Goal: Check status

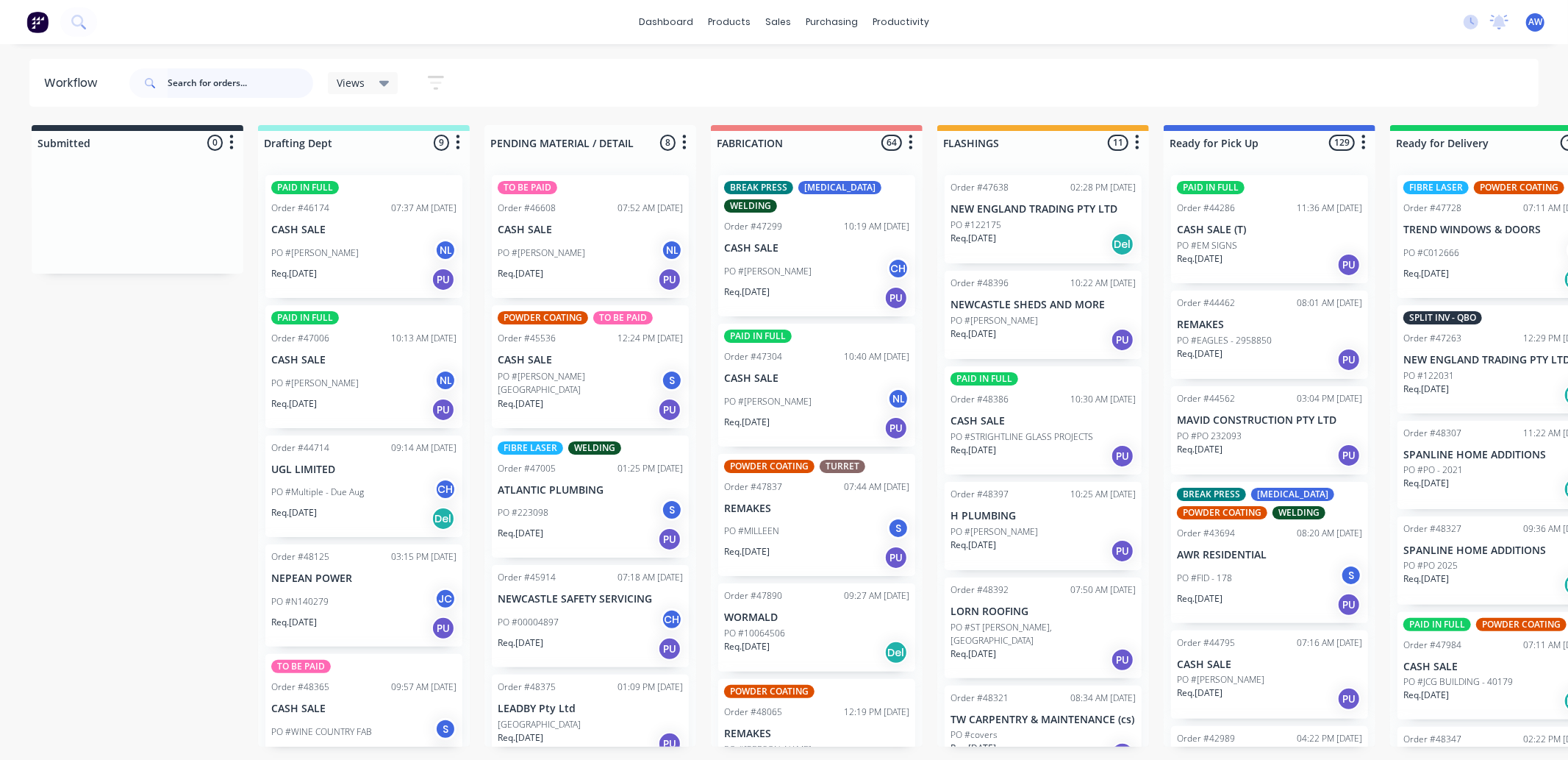
click at [192, 78] on input "text" at bounding box center [240, 83] width 145 height 29
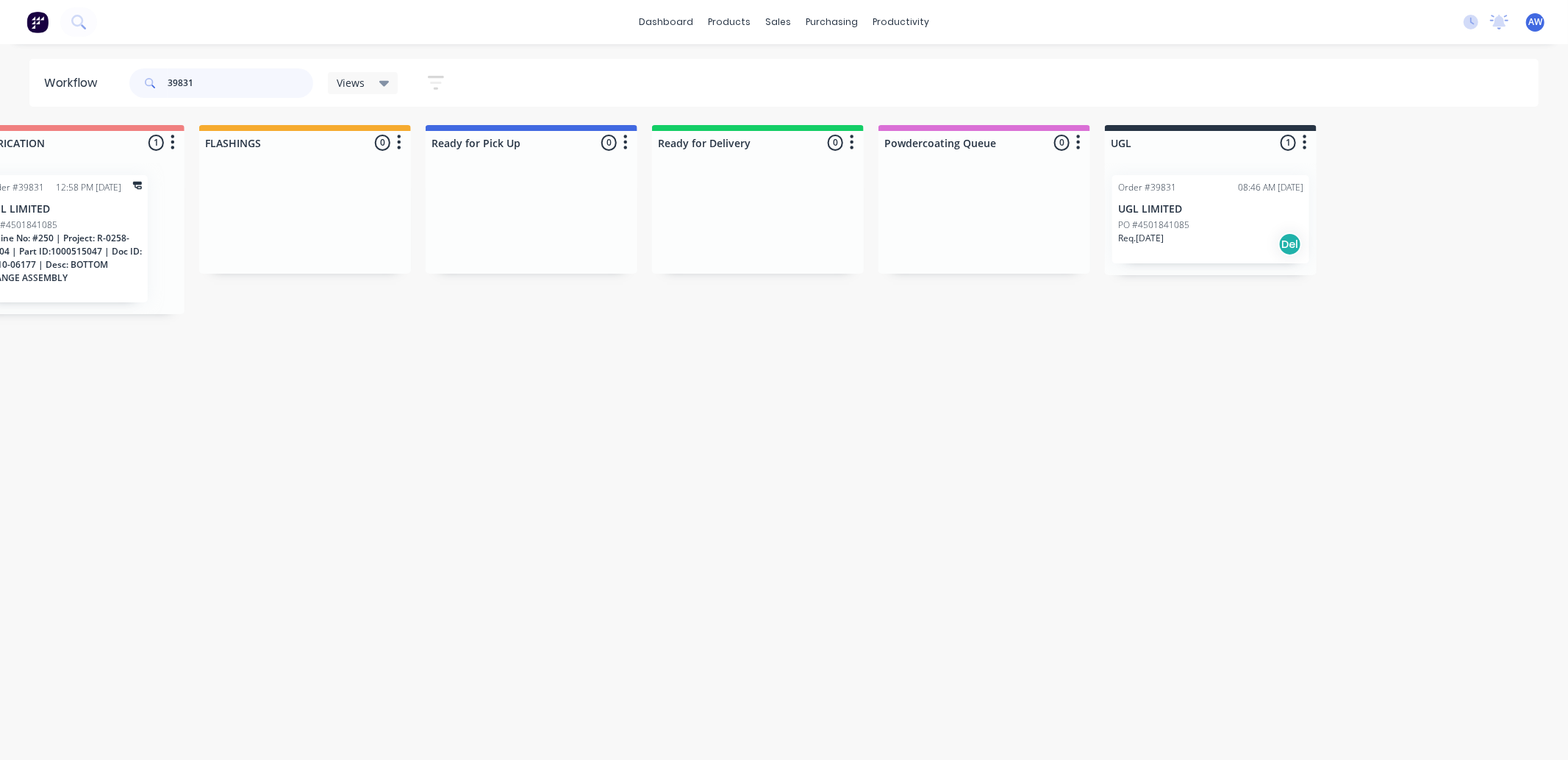
scroll to position [0, 884]
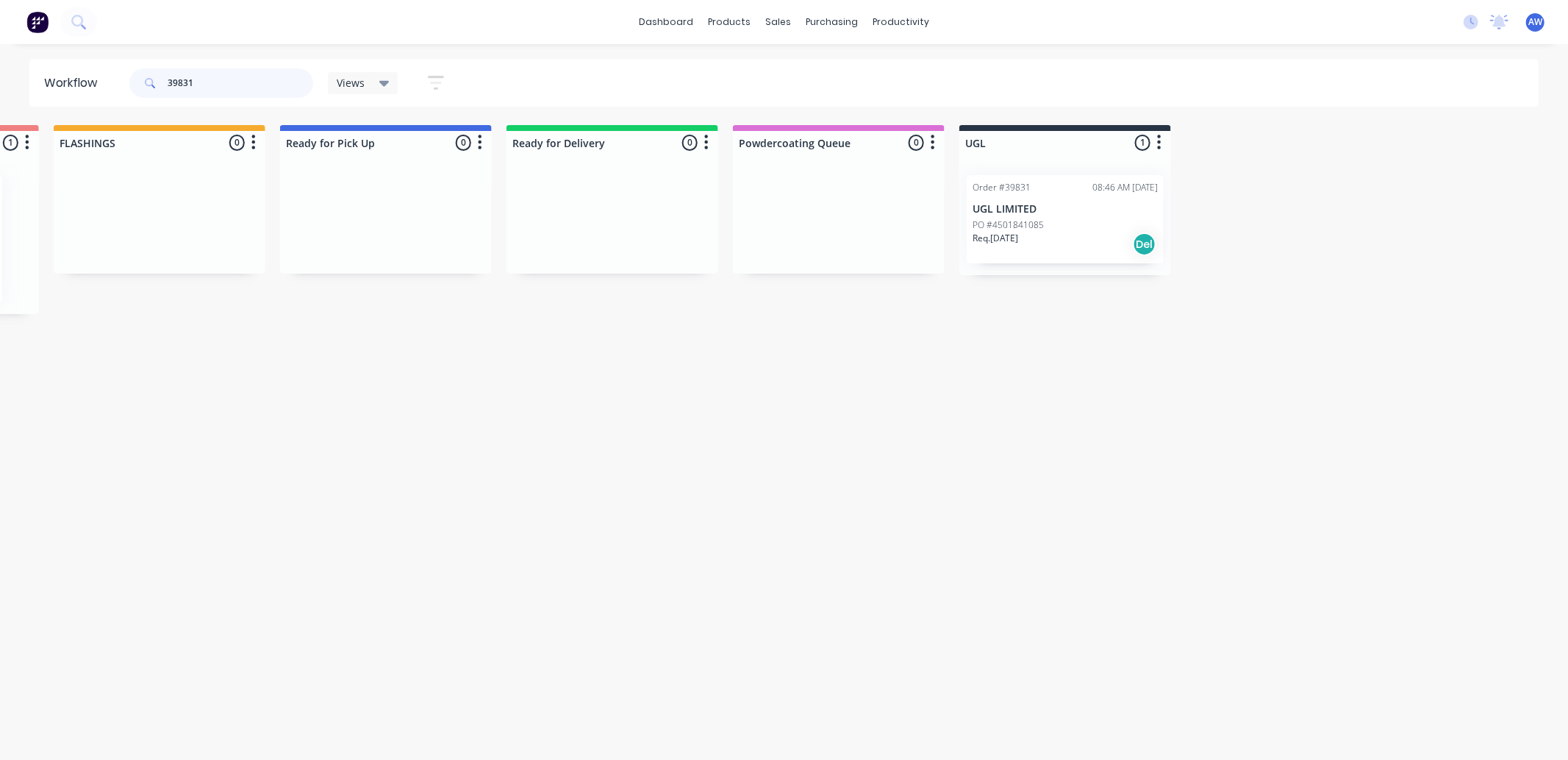
type input "39831"
click at [1105, 219] on div "PO #4501841085" at bounding box center [1065, 225] width 185 height 13
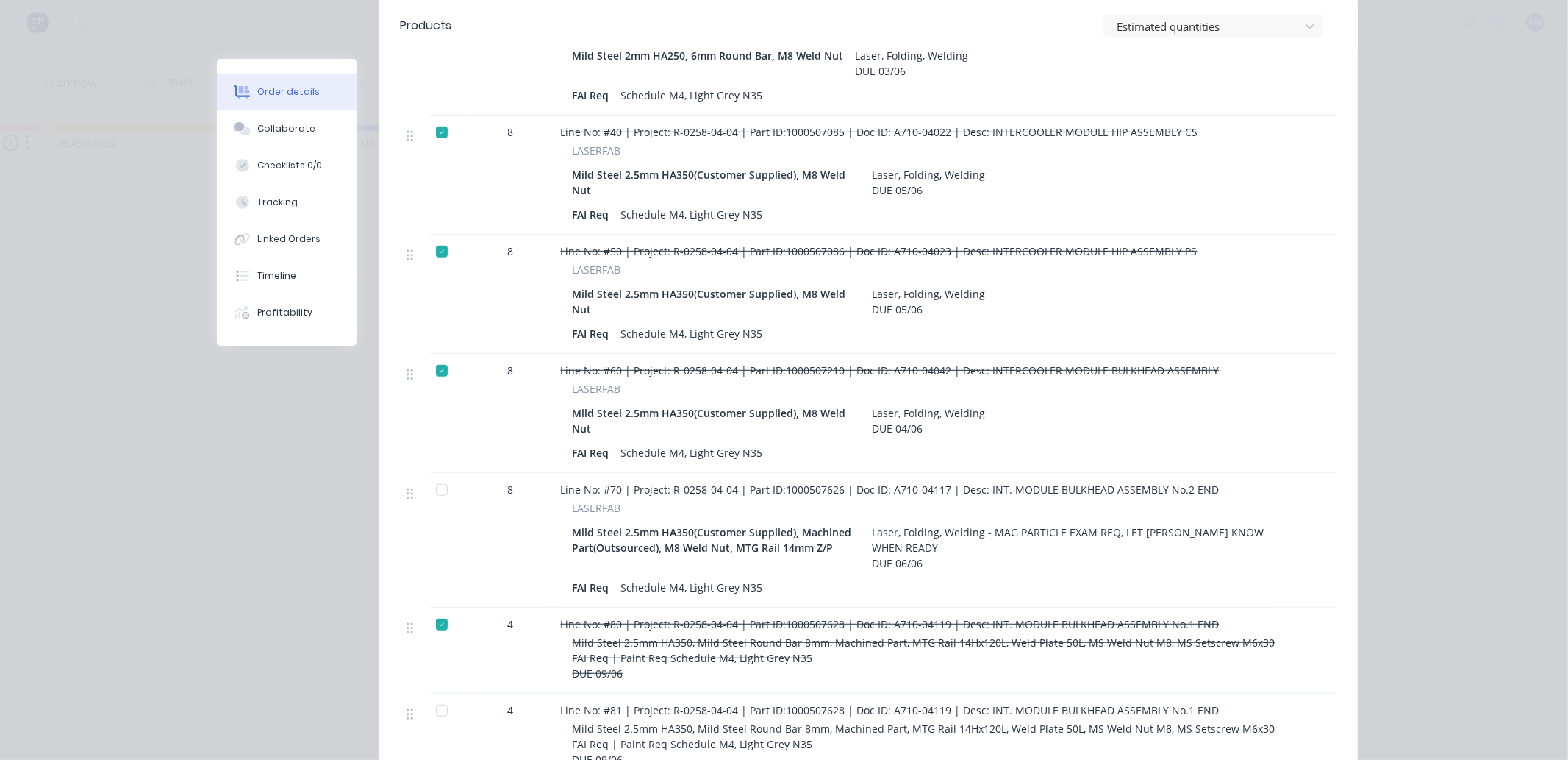
scroll to position [653, 0]
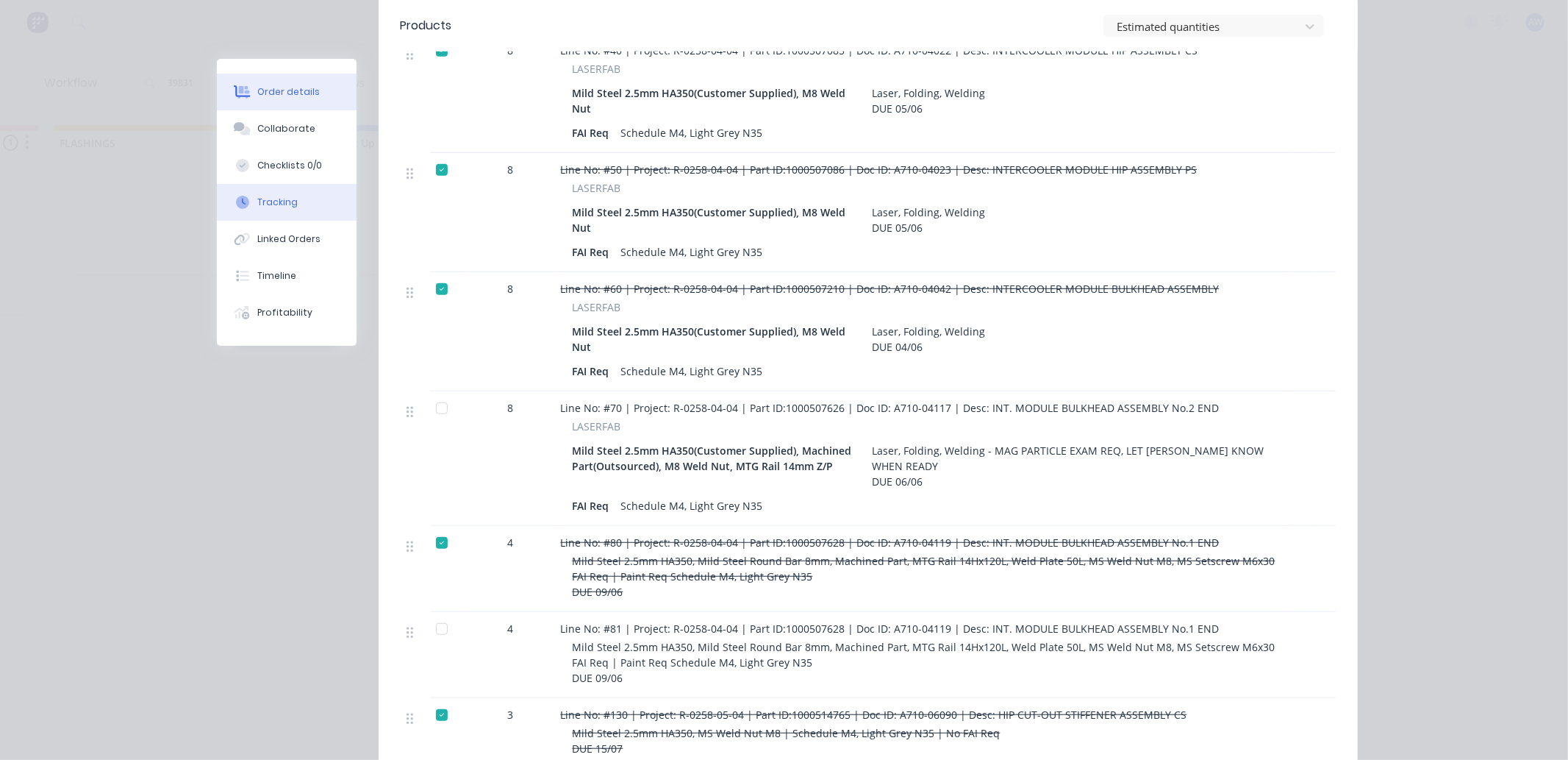
click at [259, 204] on div "Tracking" at bounding box center [277, 201] width 40 height 13
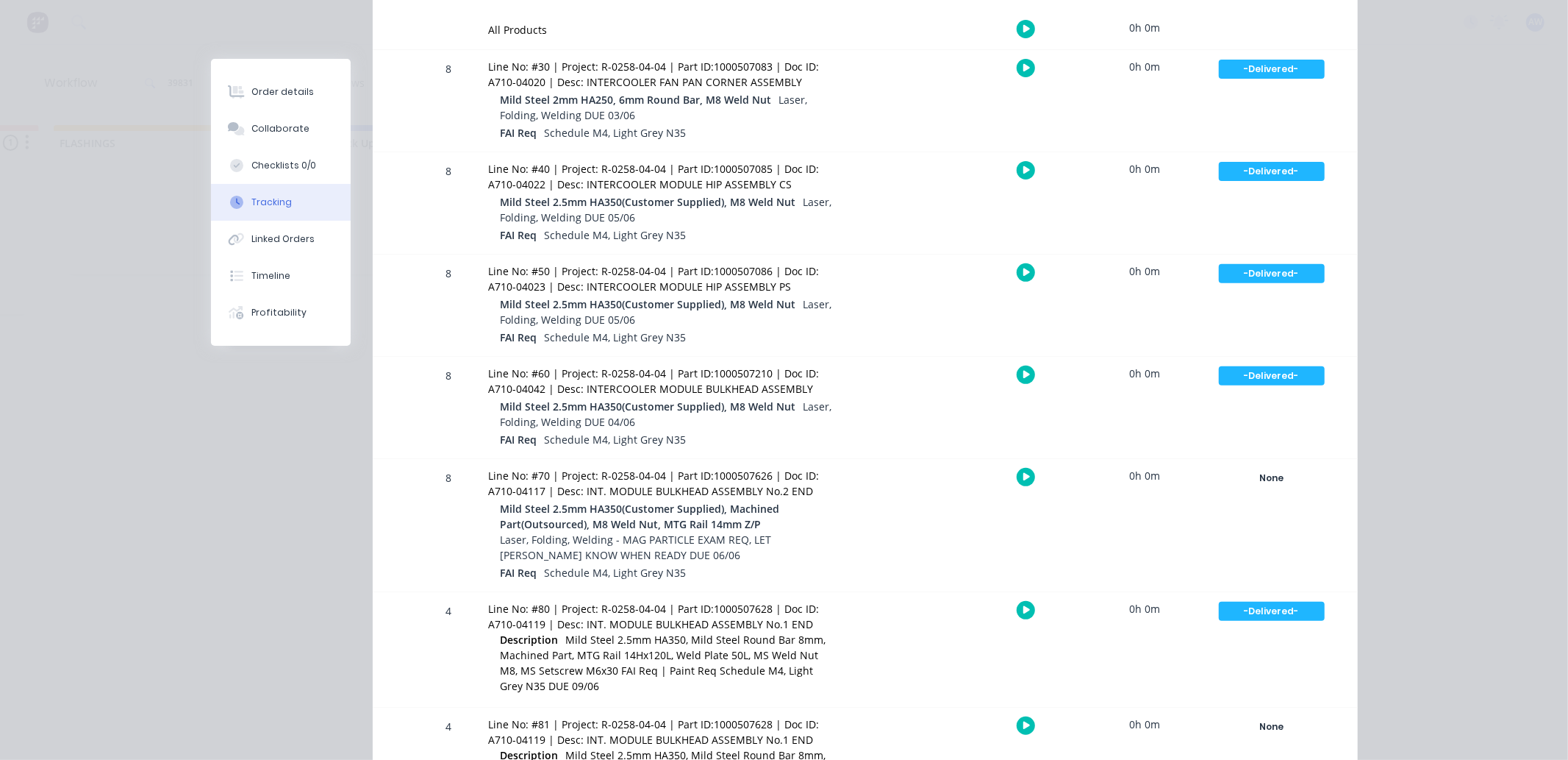
scroll to position [0, 0]
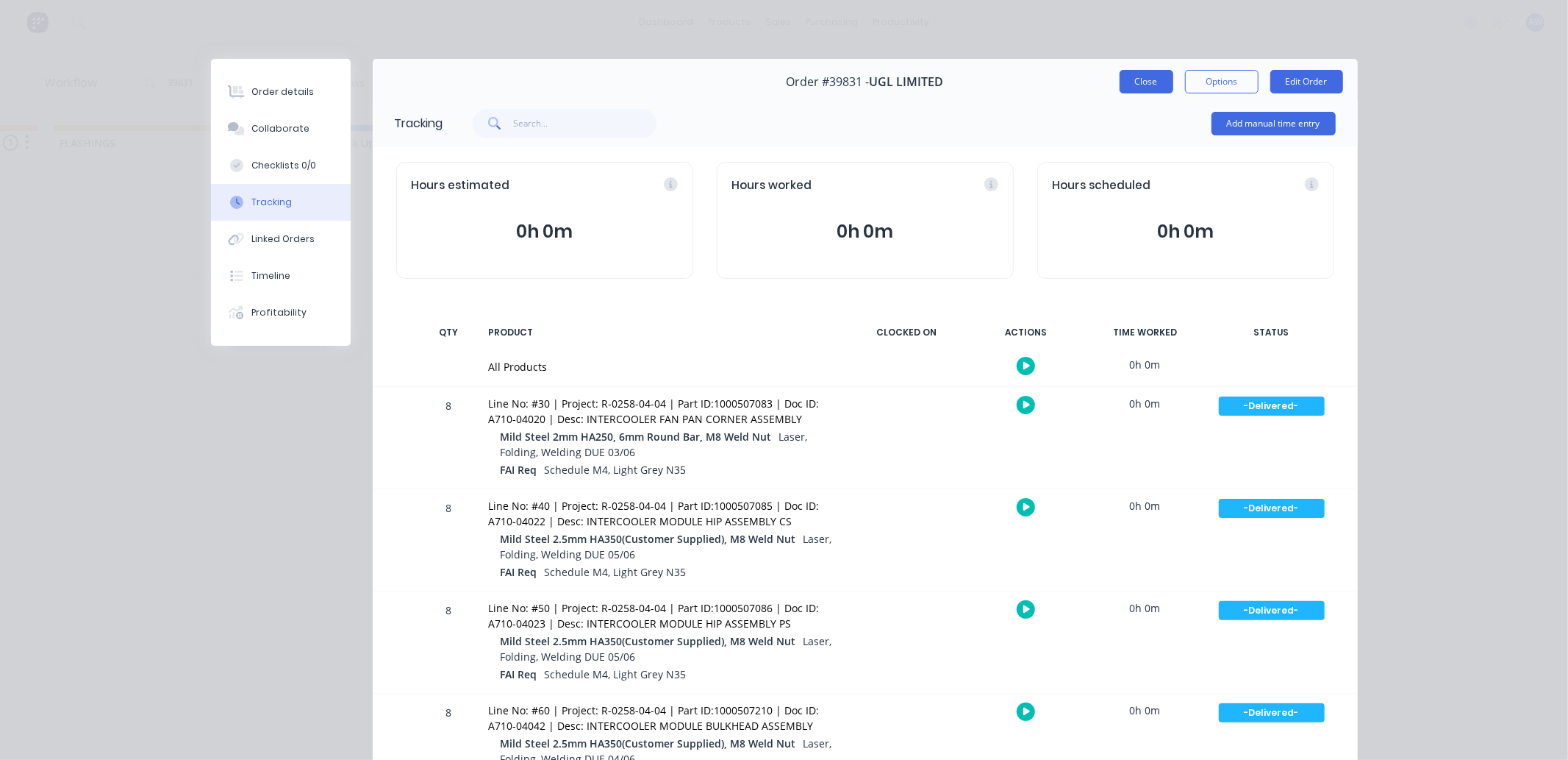
click at [1148, 89] on button "Close" at bounding box center [1146, 81] width 53 height 23
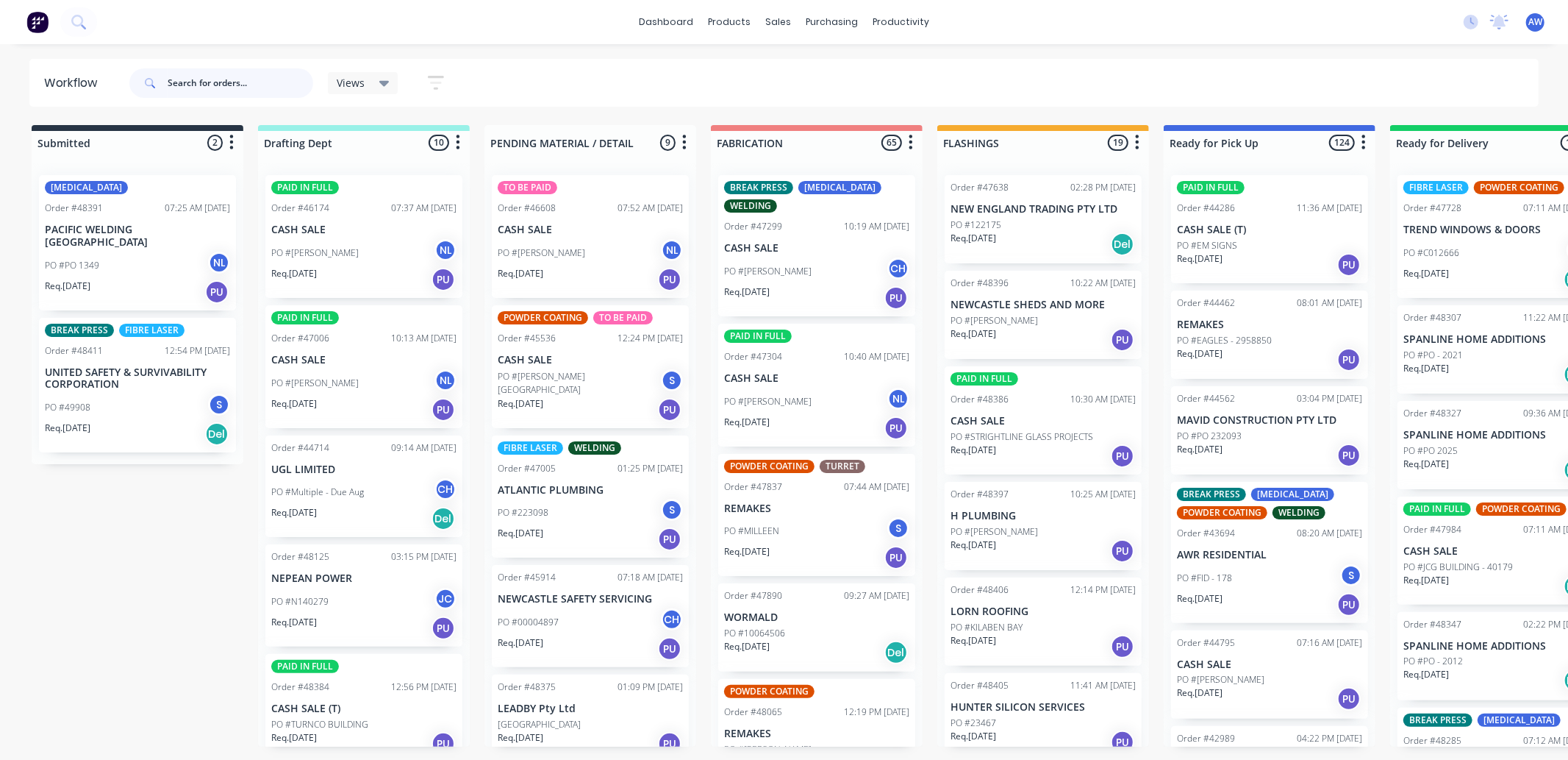
click at [223, 82] on input "text" at bounding box center [240, 83] width 145 height 29
type input "48297"
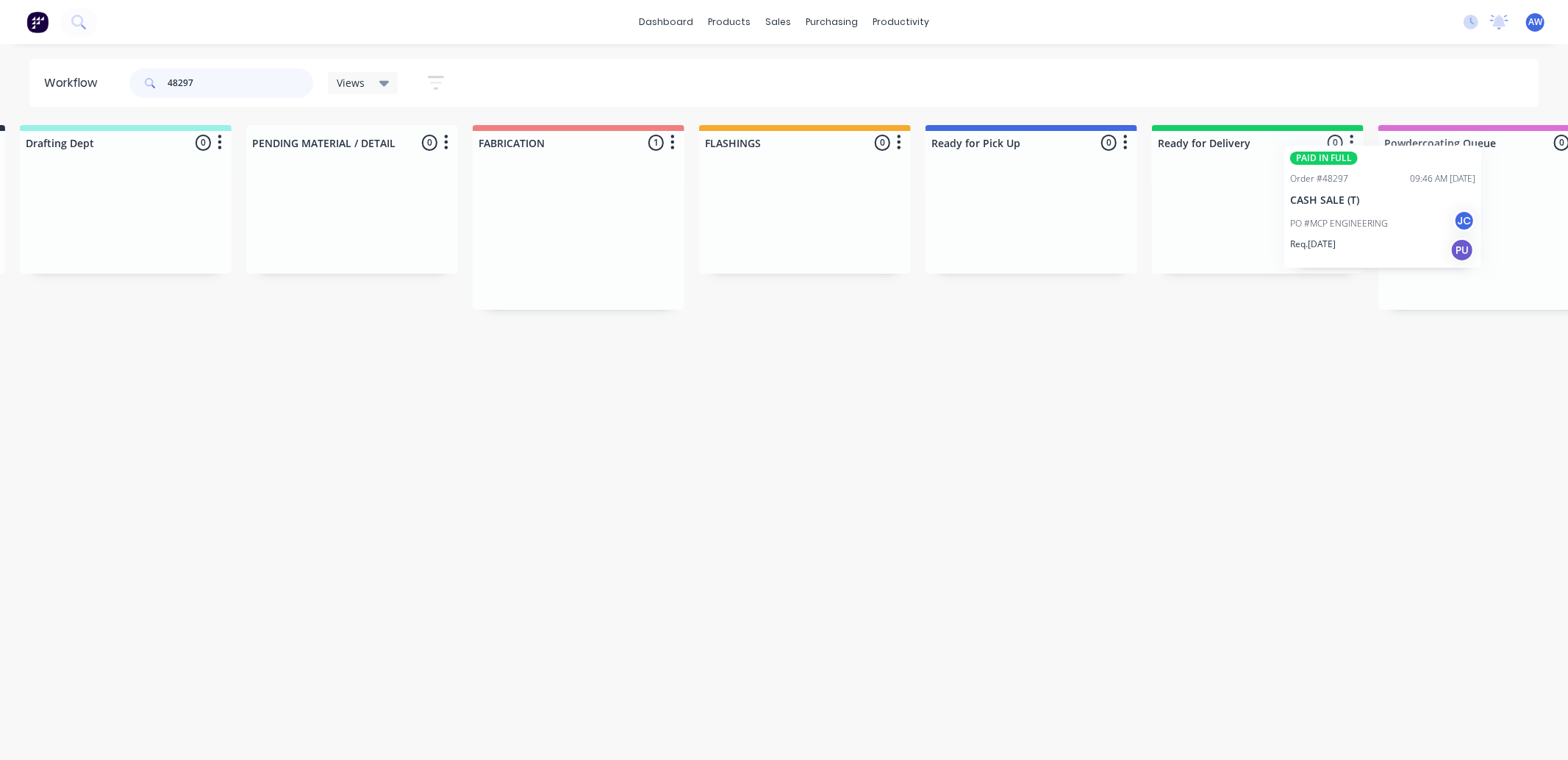
scroll to position [0, 336]
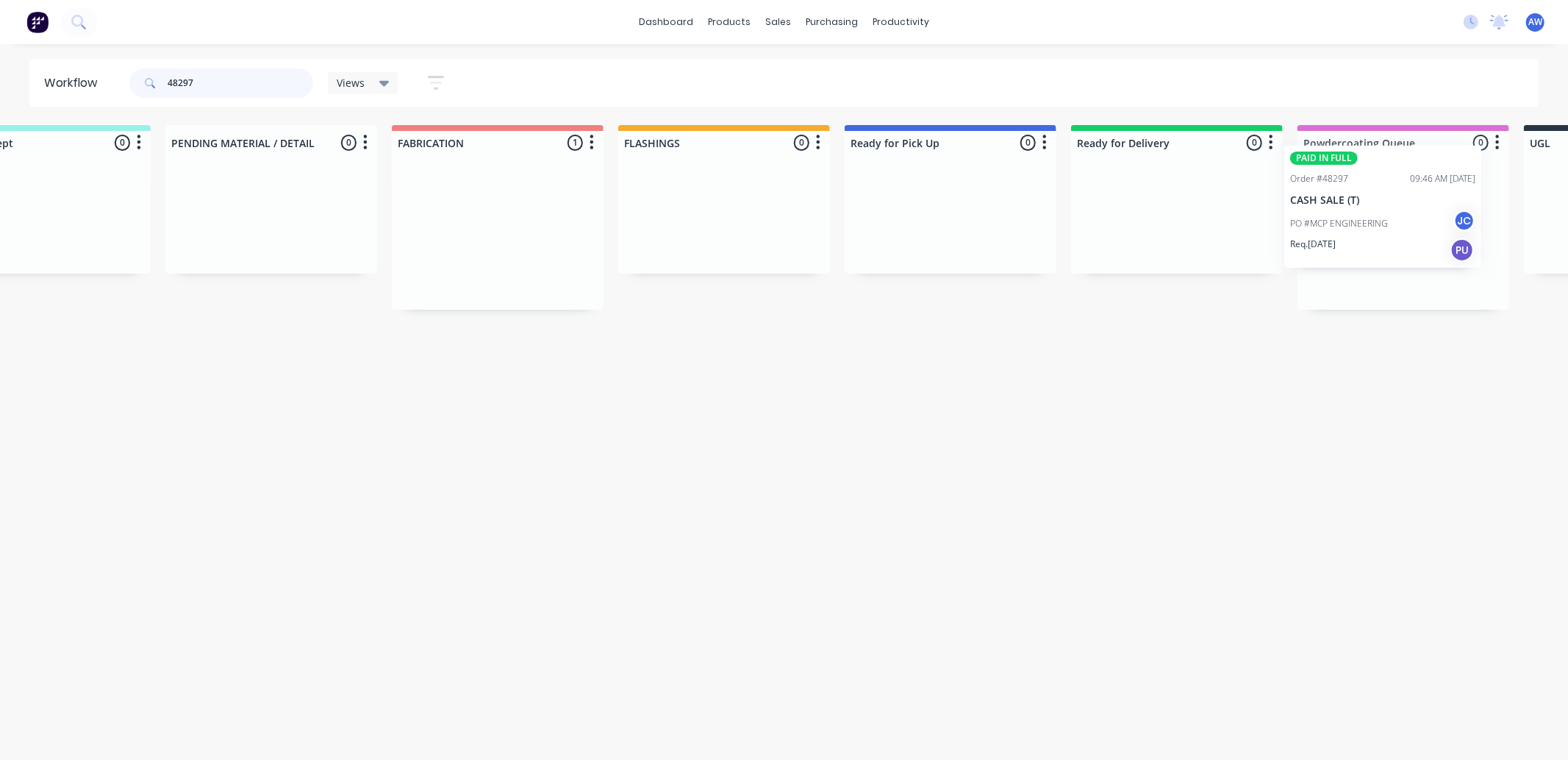
drag, startPoint x: 811, startPoint y: 249, endPoint x: 1283, endPoint y: 210, distance: 473.6
click at [1355, 208] on div "Submitted 0 Sort By Created date Required date Order number Customer name Most …" at bounding box center [893, 217] width 2452 height 184
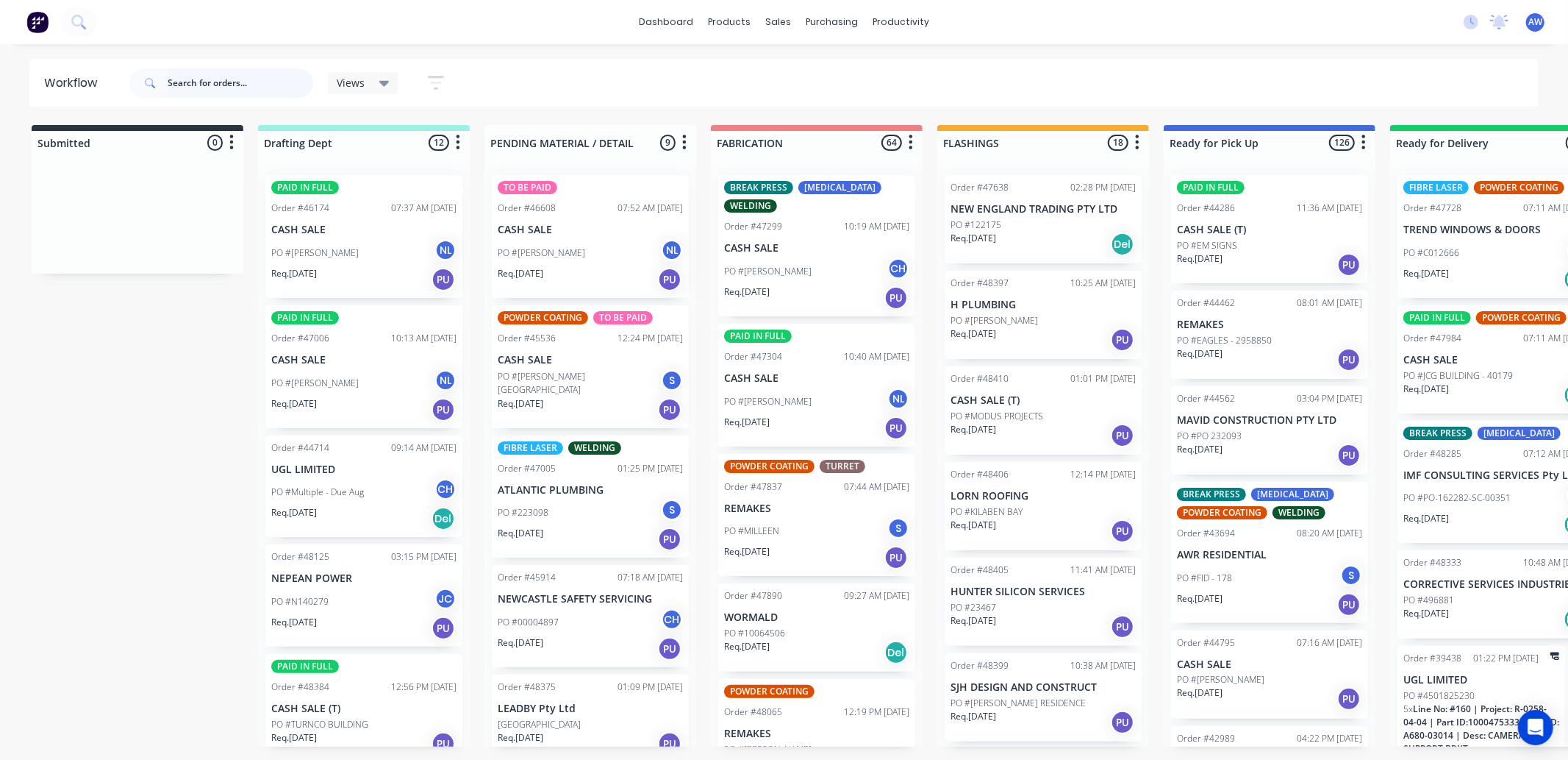
click at [222, 78] on input "text" at bounding box center [240, 83] width 145 height 29
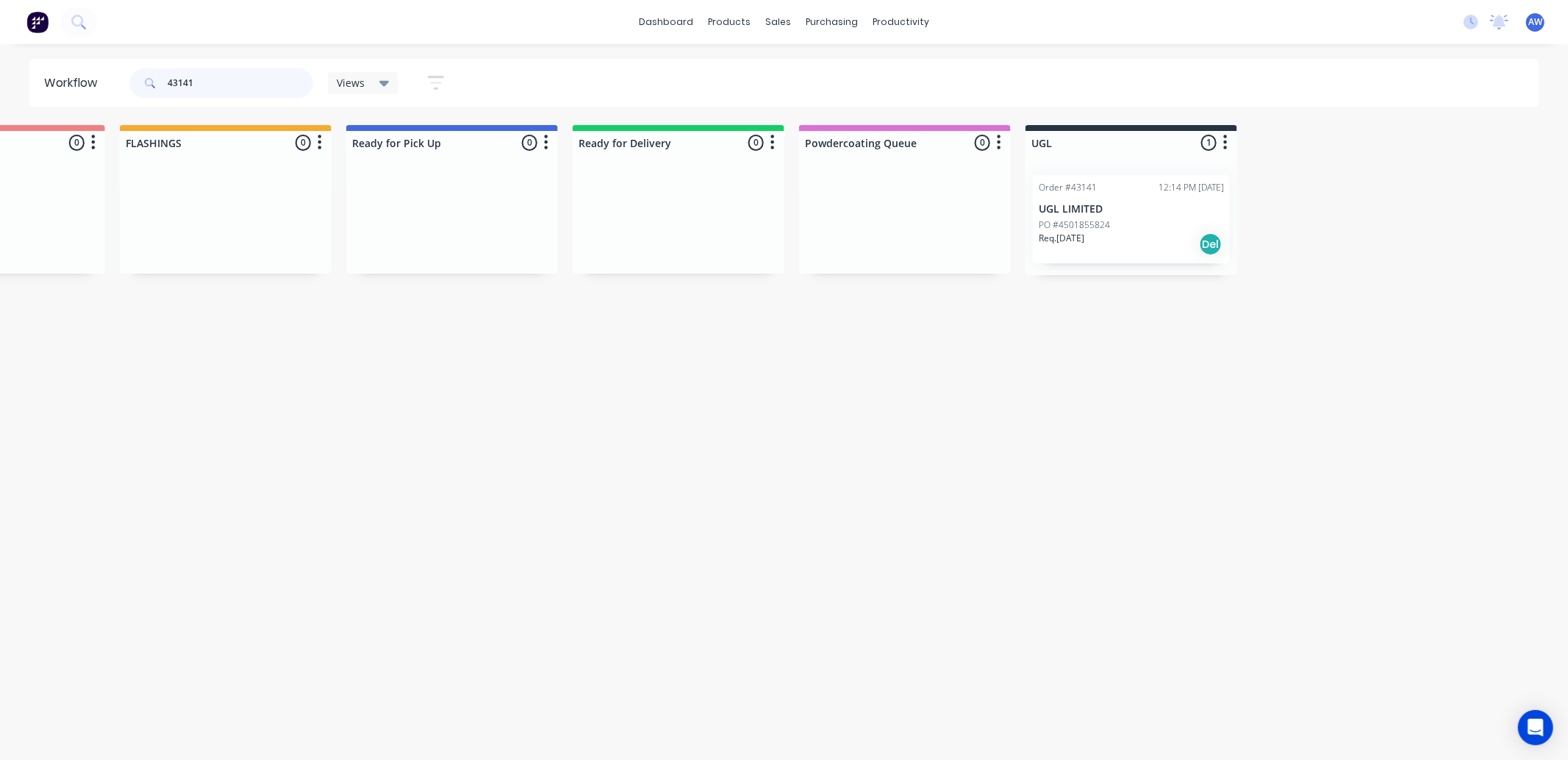
scroll to position [0, 811]
type input "43141"
click at [1148, 210] on p "UGL LIMITED" at bounding box center [1138, 209] width 185 height 13
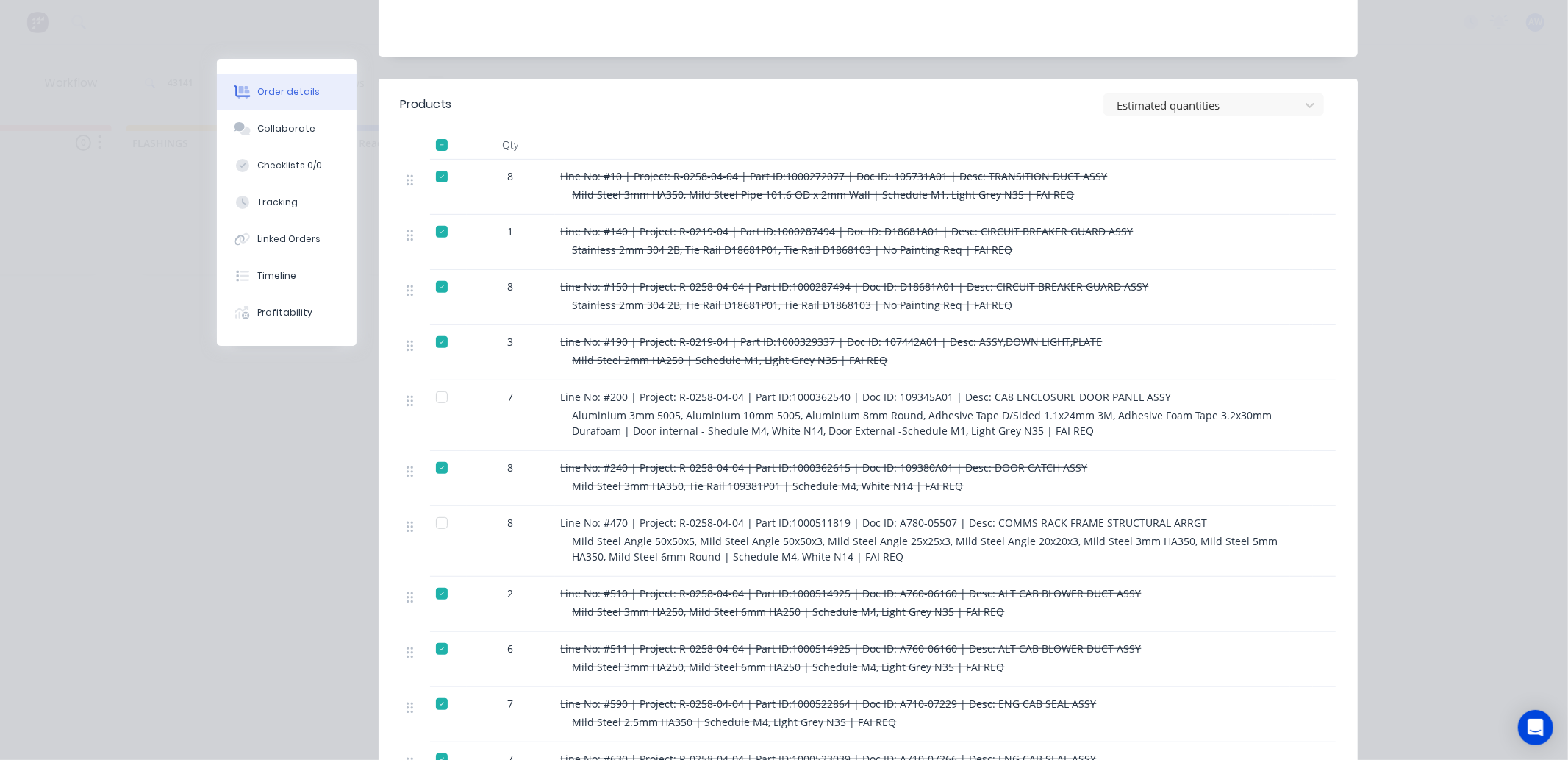
scroll to position [0, 0]
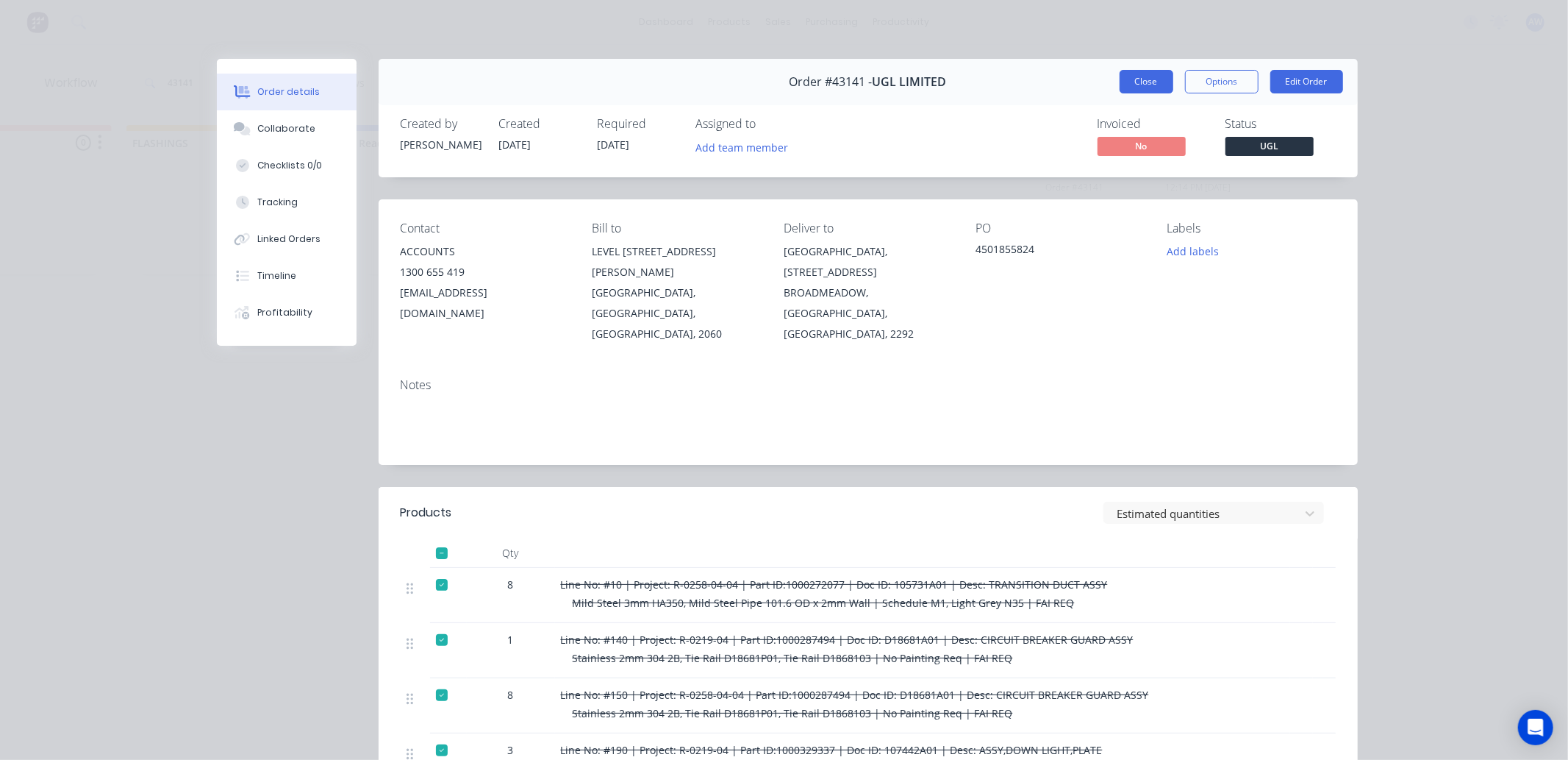
click at [1140, 84] on button "Close" at bounding box center [1146, 81] width 53 height 23
